Goal: Obtain resource: Download file/media

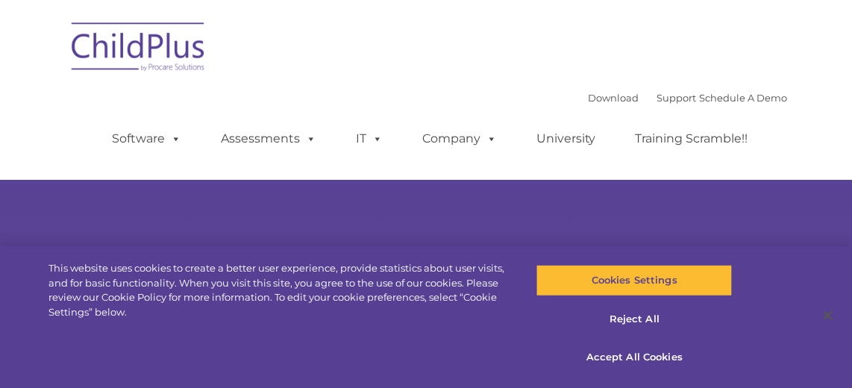
select select "MEDIUM"
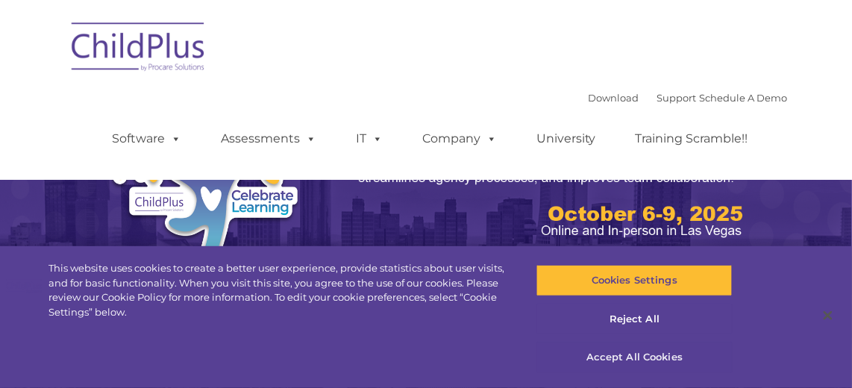
click at [628, 358] on button "Accept All Cookies" at bounding box center [635, 357] width 196 height 31
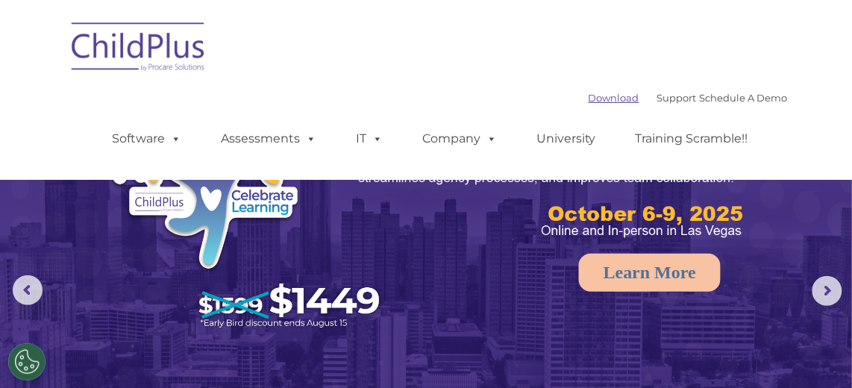
click at [592, 100] on link "Download" at bounding box center [614, 98] width 51 height 12
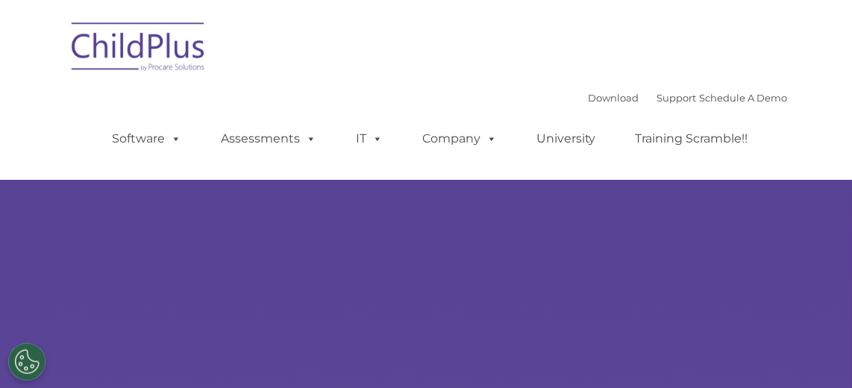
select select "MEDIUM"
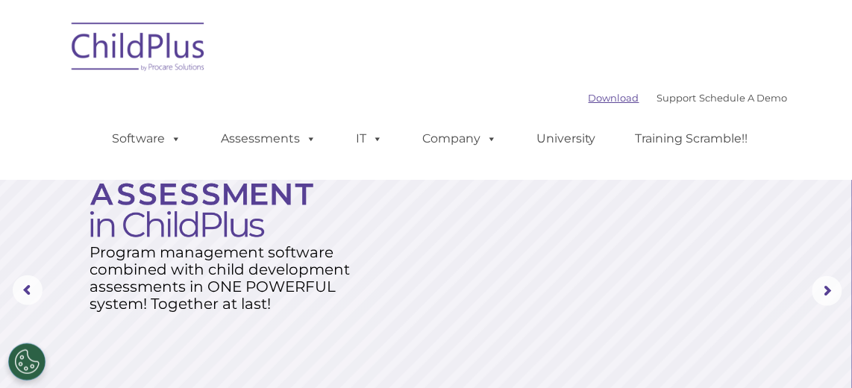
click at [603, 96] on link "Download" at bounding box center [614, 98] width 51 height 12
